Goal: Task Accomplishment & Management: Use online tool/utility

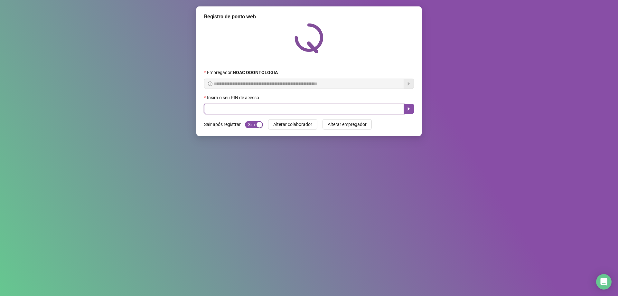
click at [272, 112] on input "text" at bounding box center [304, 109] width 200 height 10
type input "*****"
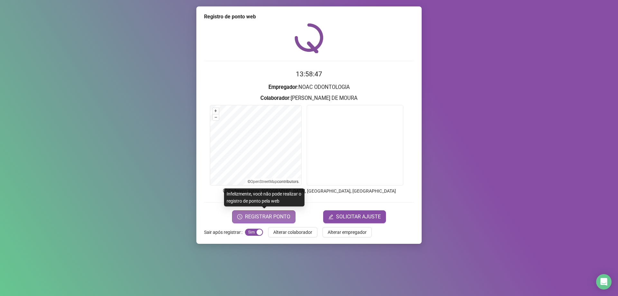
click at [275, 216] on span "REGISTRAR PONTO" at bounding box center [267, 217] width 45 height 8
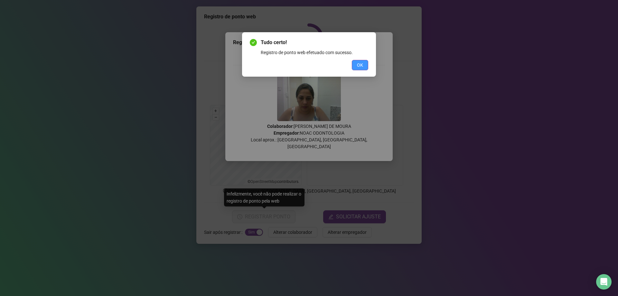
click at [360, 63] on span "OK" at bounding box center [360, 64] width 6 height 7
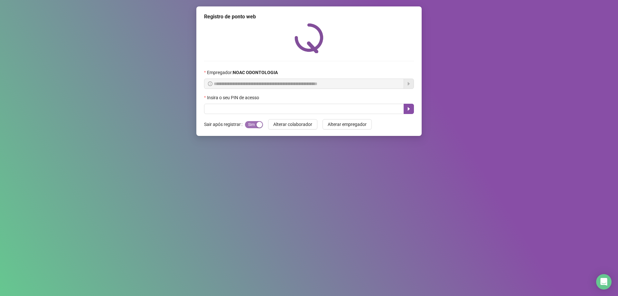
click at [248, 125] on span "Sim Não" at bounding box center [254, 124] width 18 height 7
click at [259, 125] on span "Sim Não" at bounding box center [254, 124] width 18 height 7
click at [363, 108] on input "text" at bounding box center [304, 109] width 200 height 10
type input "*****"
click at [411, 109] on button "button" at bounding box center [408, 109] width 10 height 10
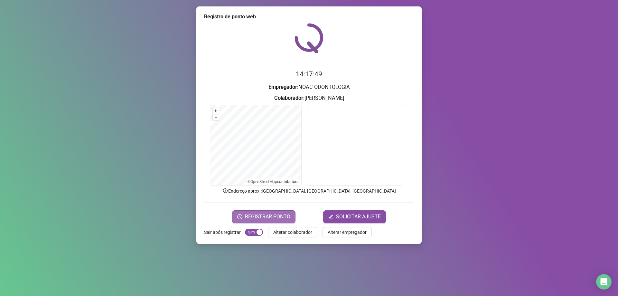
click at [282, 217] on span "REGISTRAR PONTO" at bounding box center [267, 217] width 45 height 8
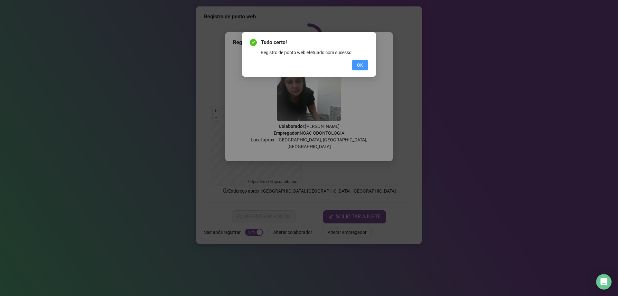
click at [365, 67] on button "OK" at bounding box center [360, 65] width 16 height 10
